Goal: Find contact information: Find contact information

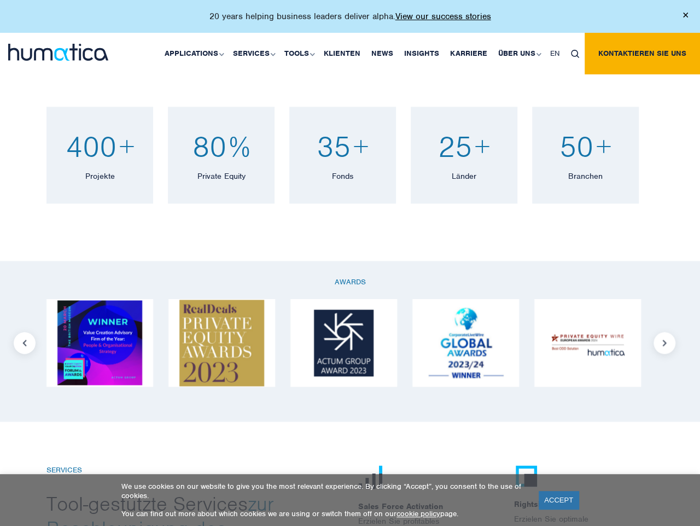
scroll to position [771, 0]
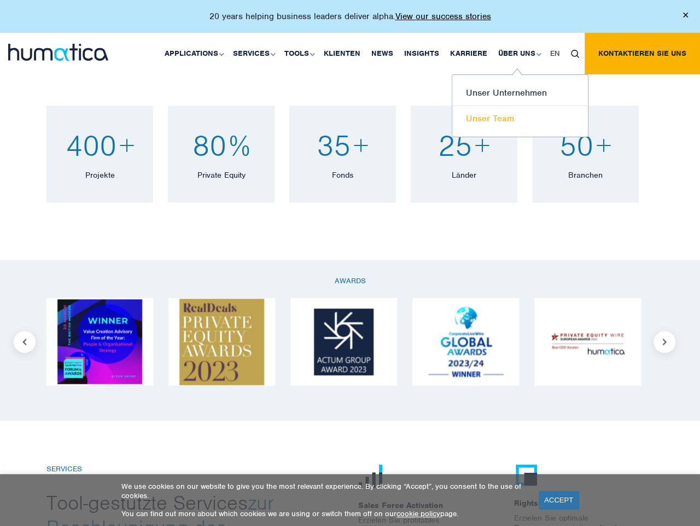
click at [485, 120] on link "Unser Team" at bounding box center [520, 118] width 136 height 25
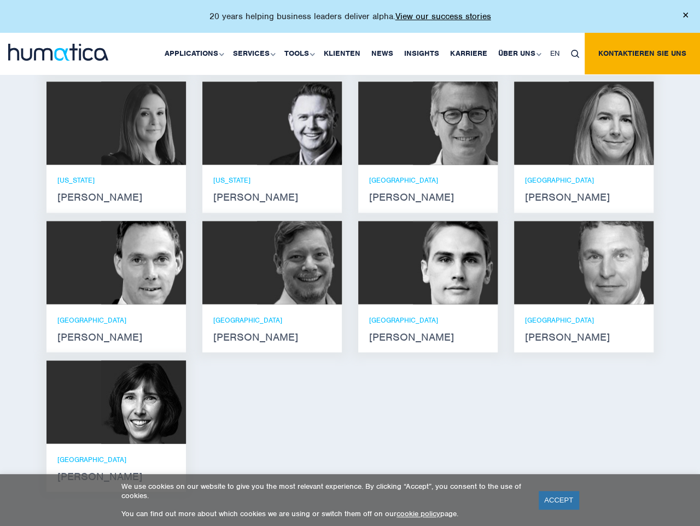
scroll to position [1003, 0]
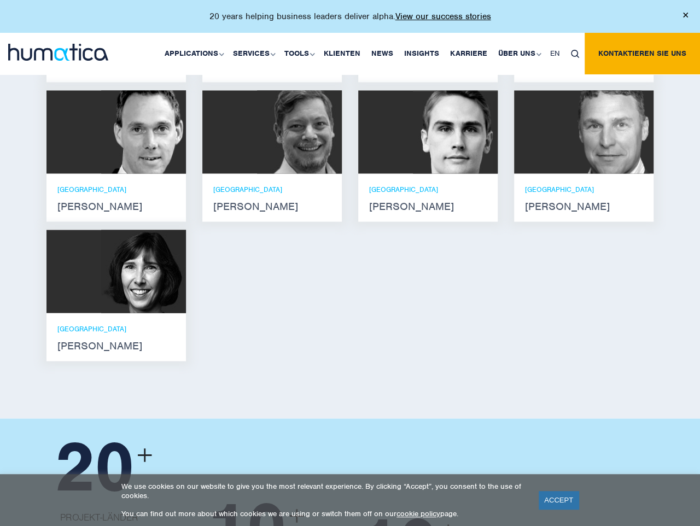
click at [162, 193] on p "[GEOGRAPHIC_DATA]" at bounding box center [115, 188] width 117 height 9
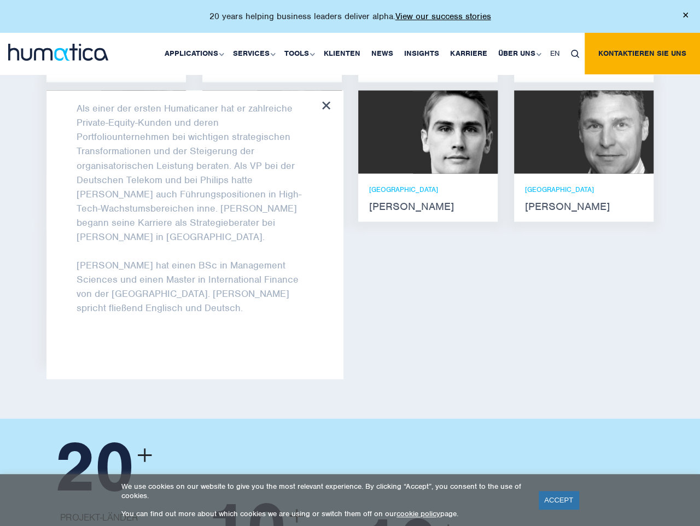
scroll to position [115, 0]
click at [592, 336] on div "[PERSON_NAME] Er verfügt über Abschlüsse in Elektrotechnik und Maschinenbau sow…" at bounding box center [349, 89] width 623 height 559
click at [402, 348] on div "[PERSON_NAME] Er verfügt über Abschlüsse in Elektrotechnik und Maschinenbau sow…" at bounding box center [349, 89] width 623 height 559
